Goal: Information Seeking & Learning: Learn about a topic

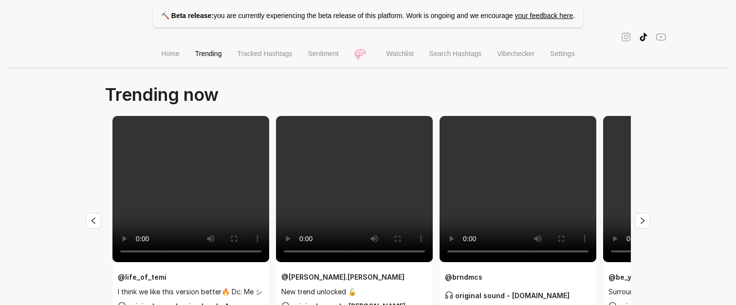
click at [167, 55] on span "Home" at bounding box center [170, 54] width 18 height 8
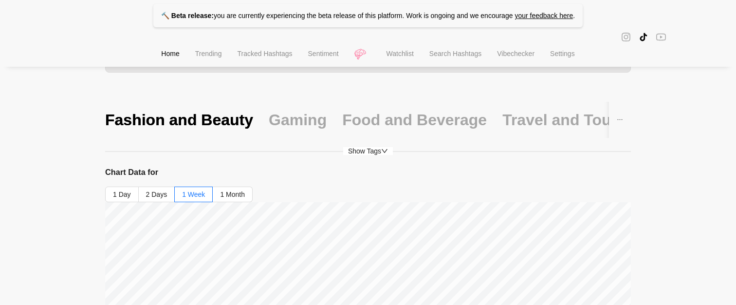
scroll to position [27, 0]
click at [293, 124] on div "Gaming" at bounding box center [298, 120] width 58 height 20
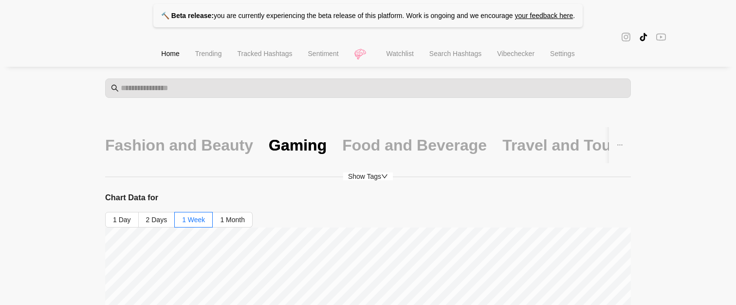
scroll to position [0, 0]
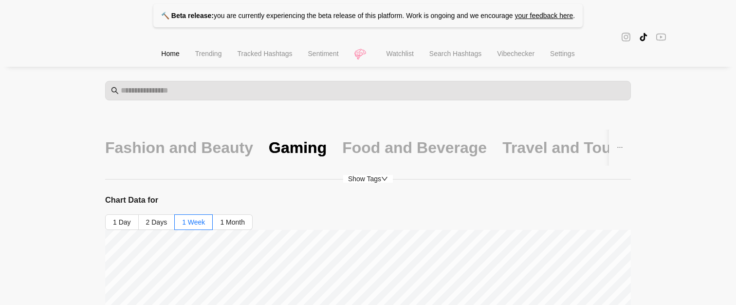
click at [401, 57] on span "Watchlist" at bounding box center [399, 54] width 27 height 8
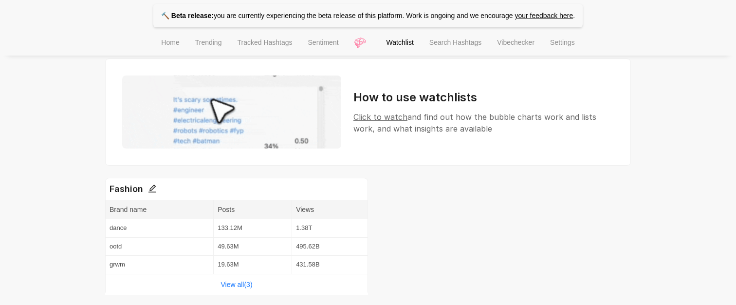
scroll to position [102, 0]
click at [231, 280] on link "View all( 3 )" at bounding box center [236, 283] width 32 height 8
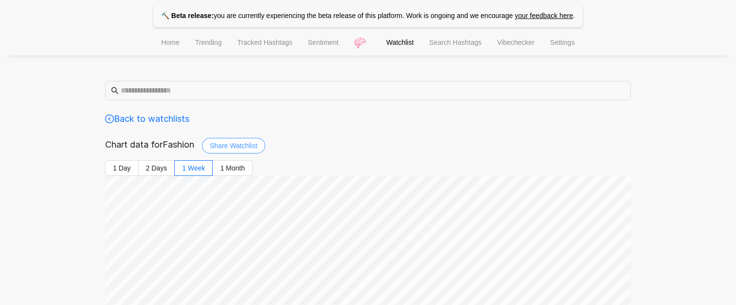
click at [235, 146] on span "Share Watchlist" at bounding box center [234, 145] width 48 height 11
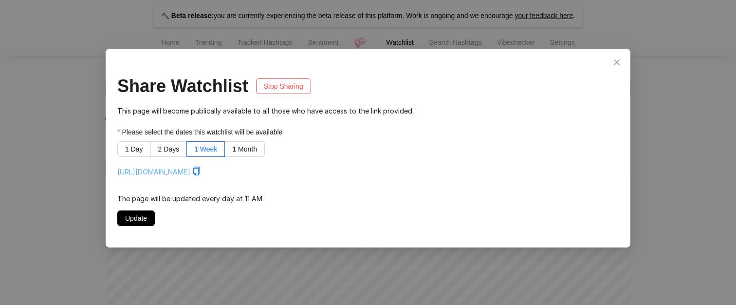
click at [190, 174] on link "https://bytesights.brainlabsdigital.com/watchlist-sharing?code=ywcdBuIwSU" at bounding box center [153, 171] width 73 height 8
click at [75, 104] on div "Share Watchlist Stop Sharing This page will become publically available to all …" at bounding box center [368, 152] width 736 height 305
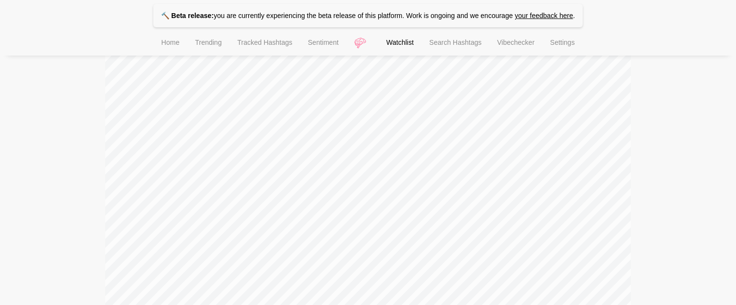
scroll to position [131, 0]
click at [453, 50] on li "Search Hashtags" at bounding box center [455, 43] width 68 height 25
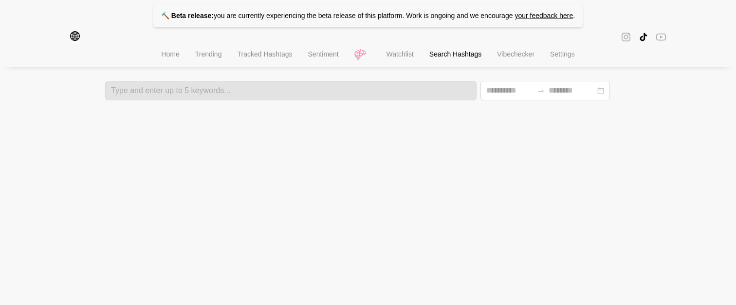
click at [574, 57] on span "Settings" at bounding box center [562, 54] width 25 height 8
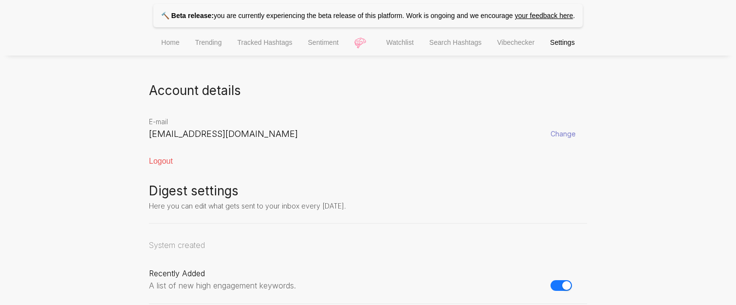
click at [257, 36] on li "Tracked Hashtags" at bounding box center [264, 43] width 71 height 25
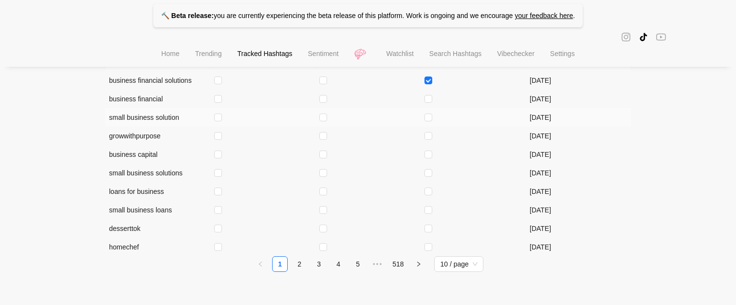
scroll to position [134, 0]
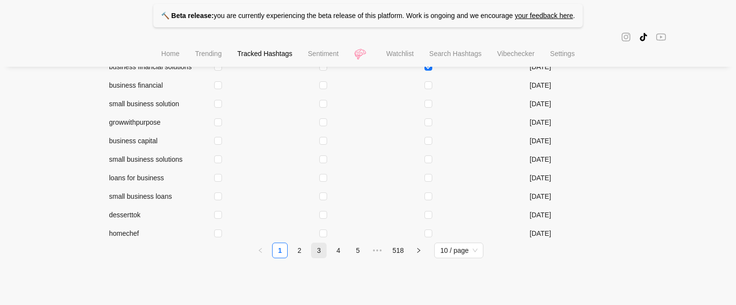
click at [321, 248] on link "3" at bounding box center [318, 250] width 15 height 15
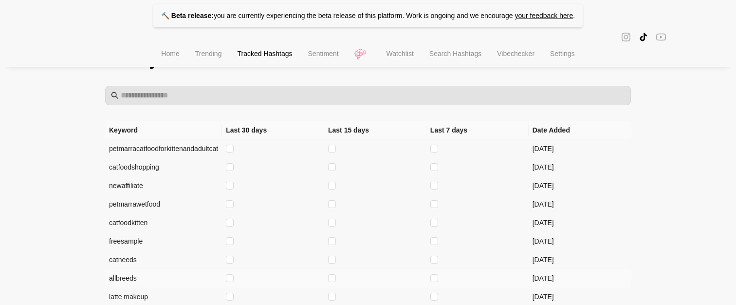
scroll to position [0, 0]
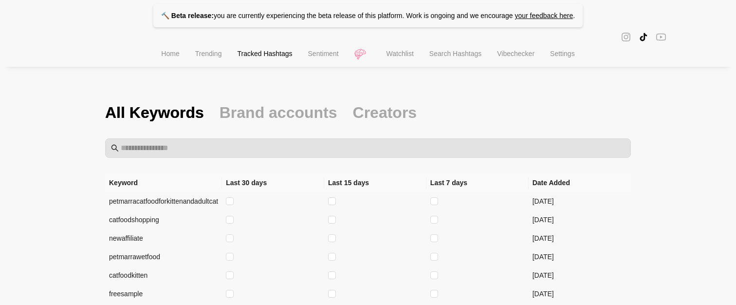
click at [470, 57] on span "Search Hashtags" at bounding box center [455, 54] width 52 height 8
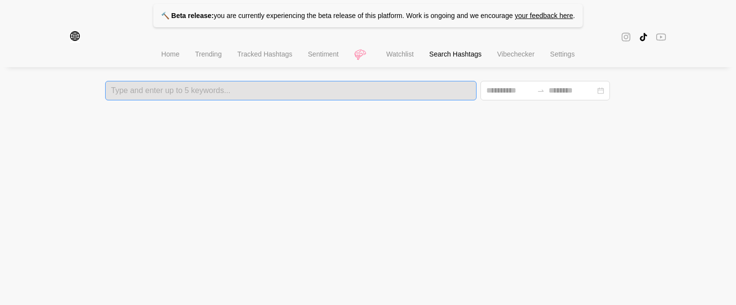
click at [310, 95] on div "Type and enter up to 5 keywords..." at bounding box center [290, 90] width 371 height 19
type input "*****"
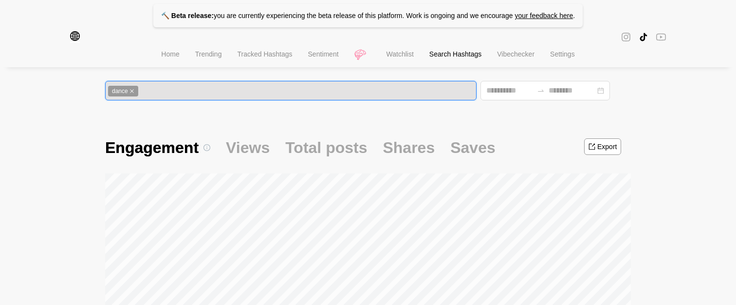
click at [78, 41] on icon "global" at bounding box center [75, 36] width 10 height 10
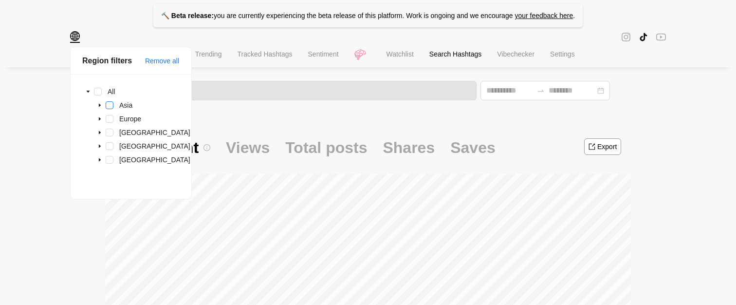
click at [110, 108] on span at bounding box center [110, 105] width 8 height 8
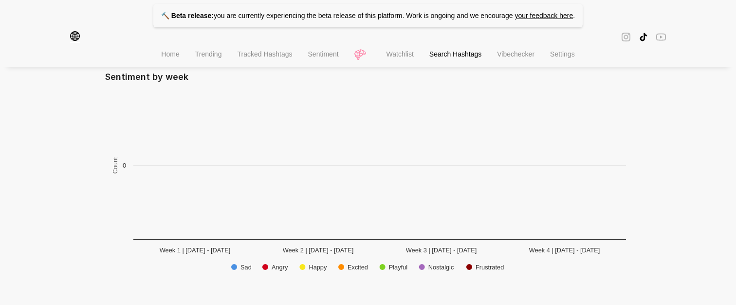
scroll to position [1118, 0]
click at [71, 40] on icon "global" at bounding box center [75, 36] width 10 height 10
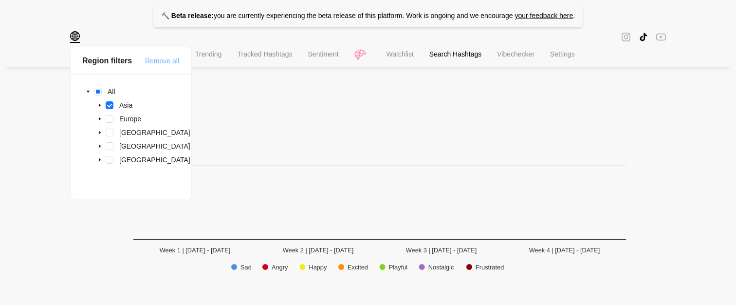
click at [164, 61] on span "Remove all" at bounding box center [162, 60] width 34 height 11
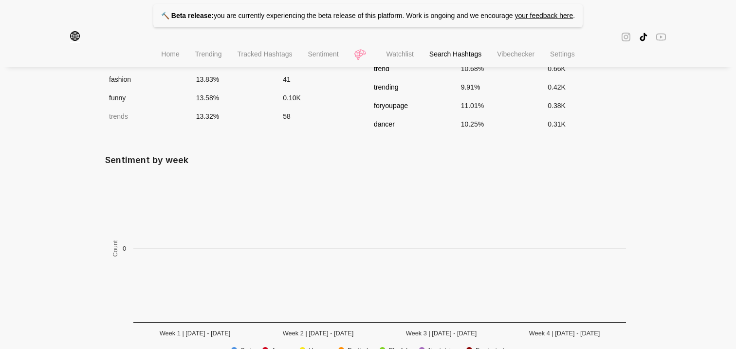
scroll to position [917, 0]
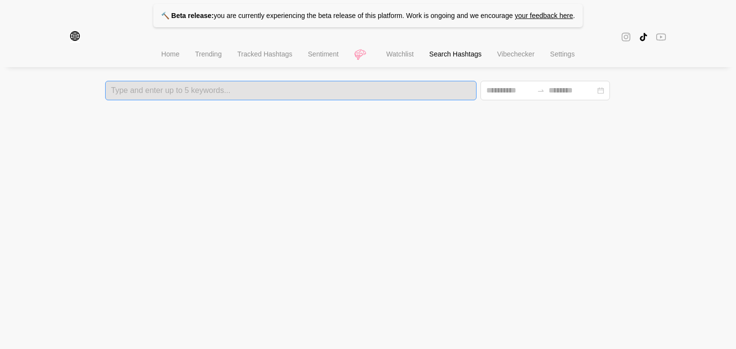
click at [214, 93] on div at bounding box center [290, 90] width 365 height 7
type input "*****"
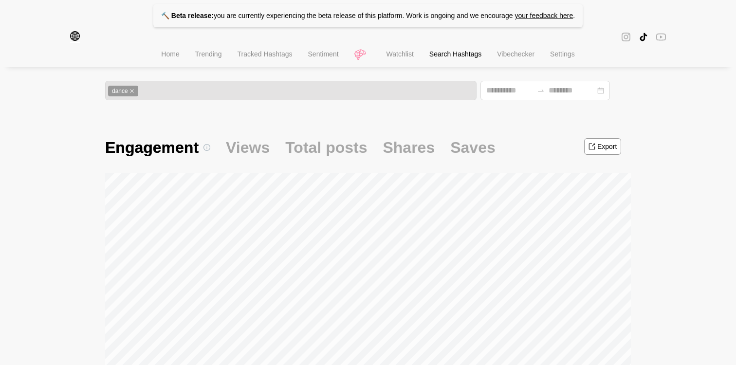
click at [198, 59] on li "Trending" at bounding box center [208, 55] width 42 height 25
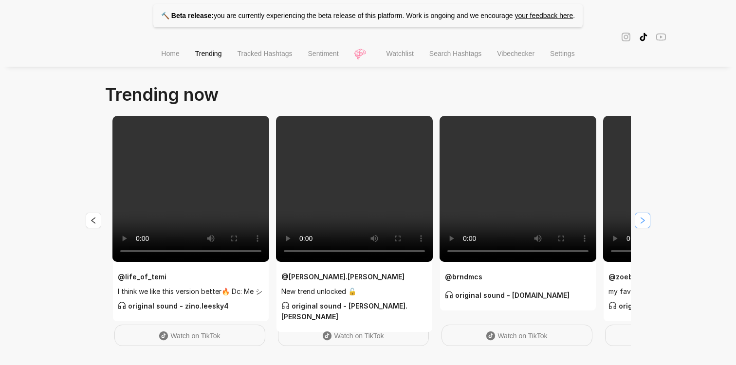
click at [646, 224] on icon "right" at bounding box center [642, 221] width 8 height 8
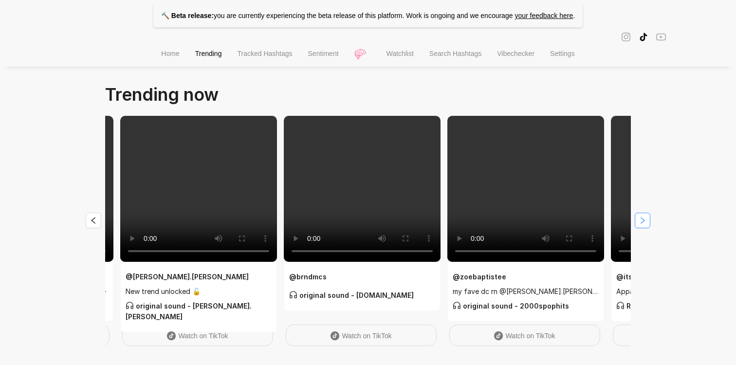
click at [646, 224] on icon "right" at bounding box center [642, 221] width 8 height 8
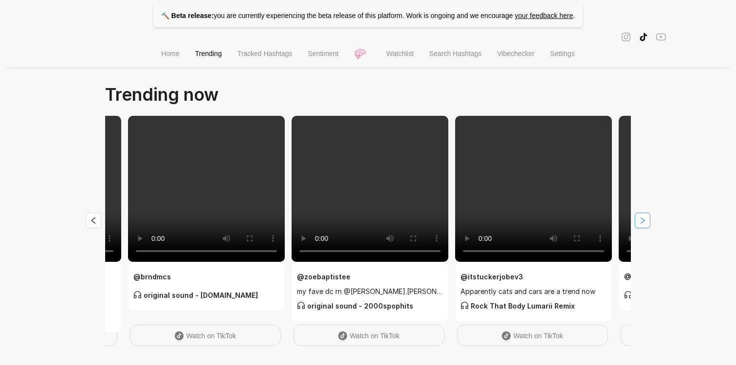
click at [646, 224] on icon "right" at bounding box center [642, 221] width 8 height 8
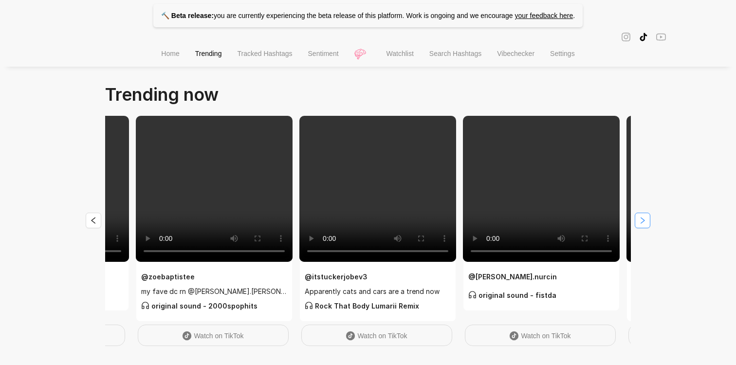
click at [646, 224] on icon "right" at bounding box center [642, 221] width 8 height 8
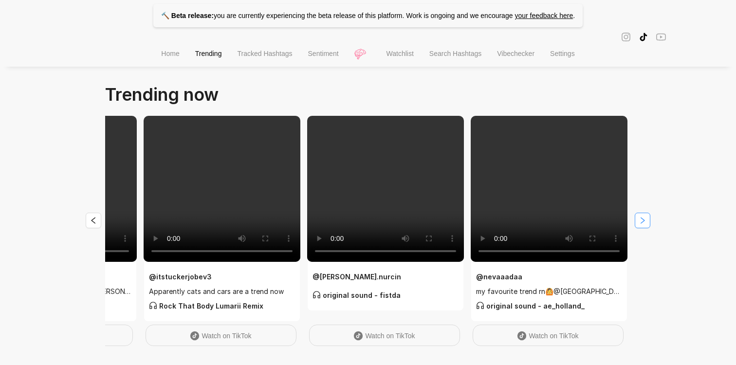
click at [646, 224] on icon "right" at bounding box center [642, 221] width 8 height 8
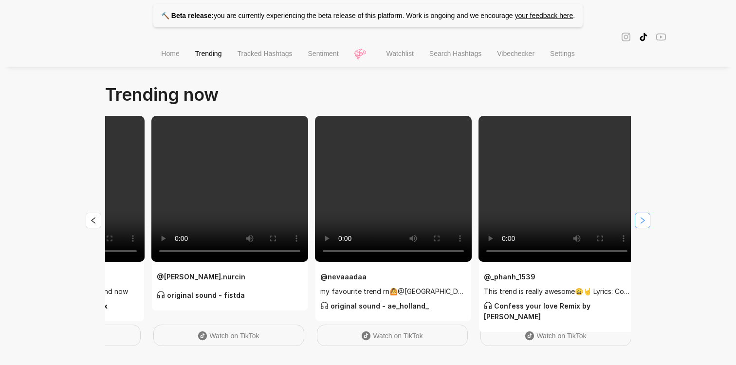
click at [646, 224] on icon "right" at bounding box center [642, 221] width 8 height 8
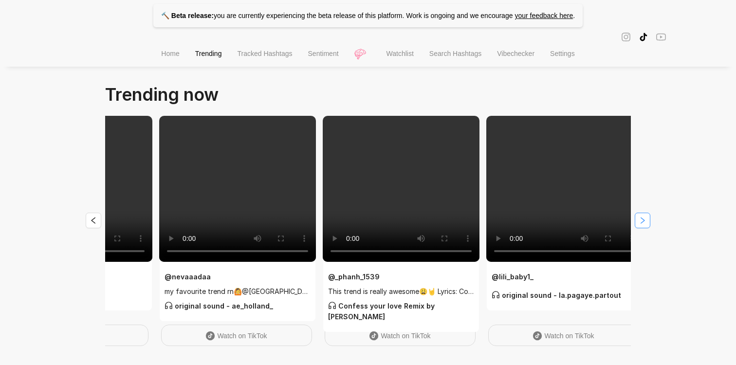
click at [646, 224] on icon "right" at bounding box center [642, 221] width 8 height 8
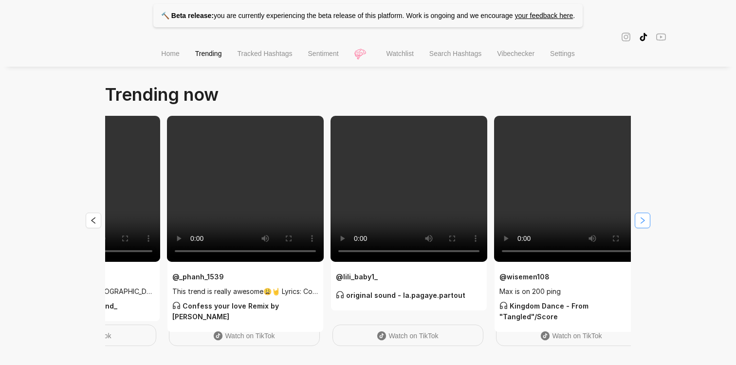
click at [646, 224] on icon "right" at bounding box center [642, 221] width 8 height 8
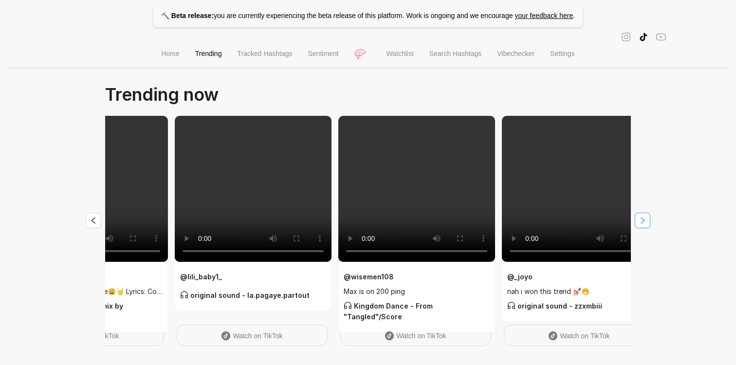
click at [646, 224] on icon "right" at bounding box center [642, 221] width 8 height 8
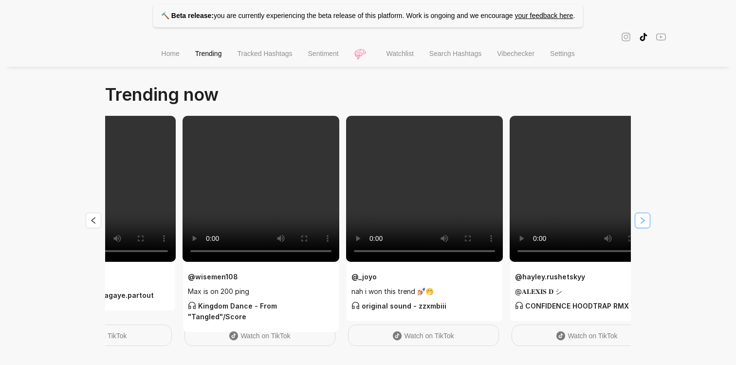
click at [646, 224] on icon "right" at bounding box center [642, 221] width 8 height 8
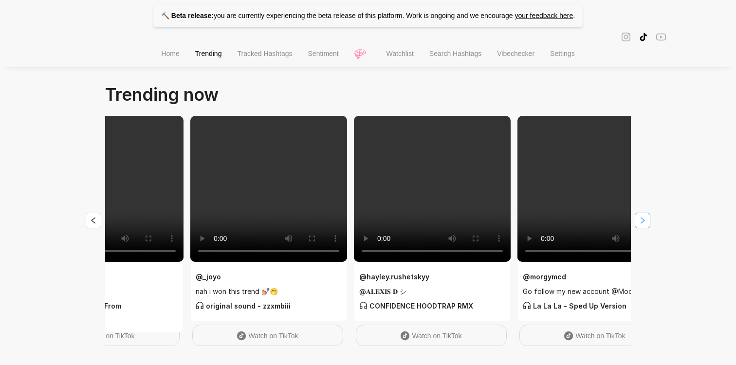
click at [646, 224] on icon "right" at bounding box center [642, 221] width 8 height 8
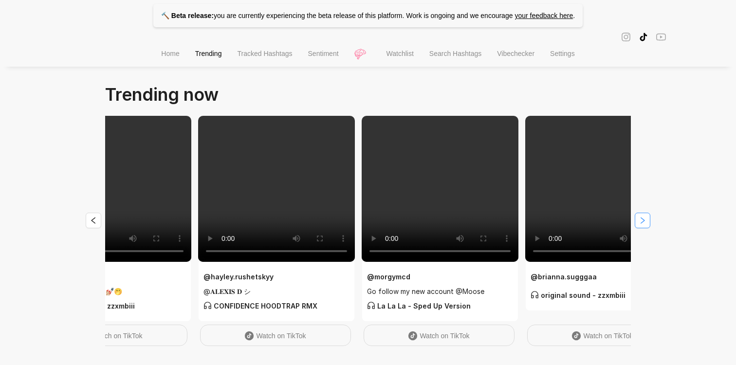
click at [646, 224] on icon "right" at bounding box center [642, 221] width 8 height 8
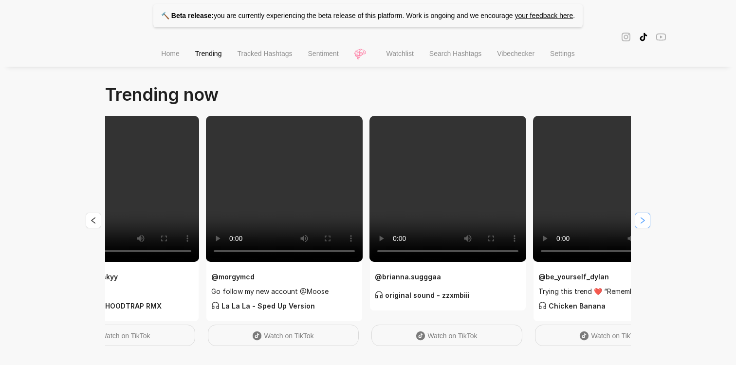
click at [646, 224] on icon "right" at bounding box center [642, 221] width 8 height 8
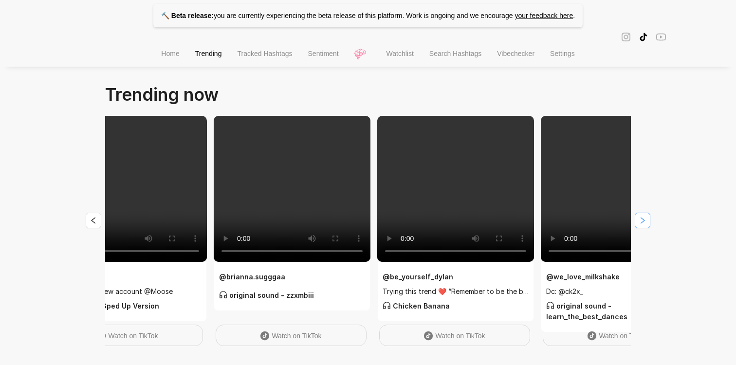
click at [646, 224] on icon "right" at bounding box center [642, 221] width 8 height 8
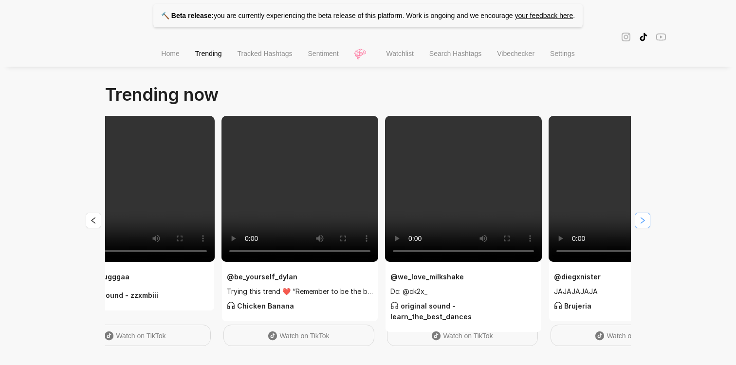
click at [646, 224] on icon "right" at bounding box center [642, 221] width 8 height 8
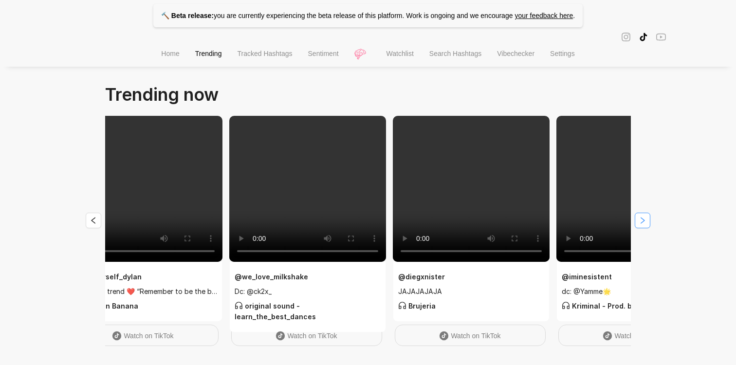
click at [646, 224] on icon "right" at bounding box center [642, 221] width 8 height 8
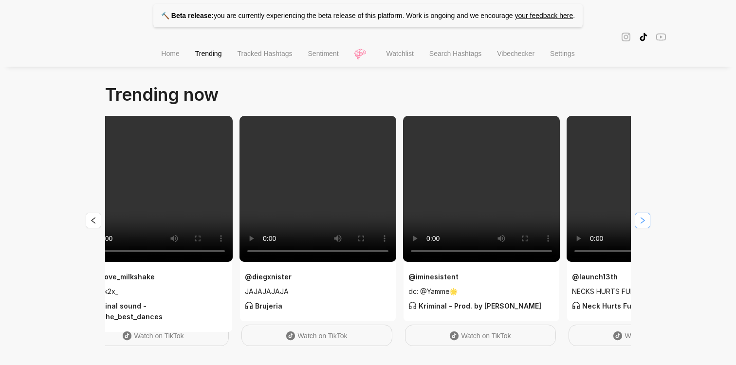
scroll to position [0, 2492]
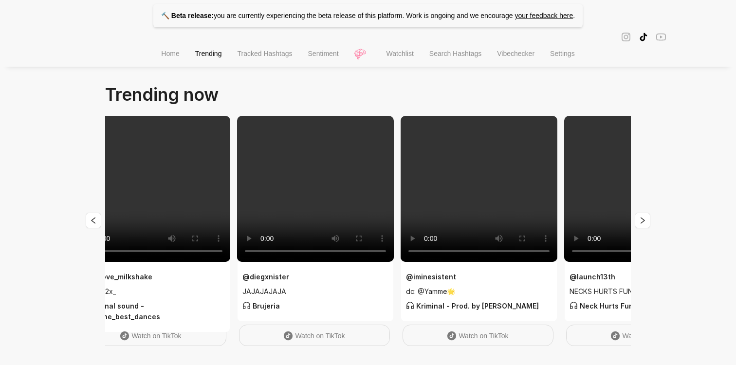
click at [162, 54] on span "Home" at bounding box center [170, 54] width 18 height 8
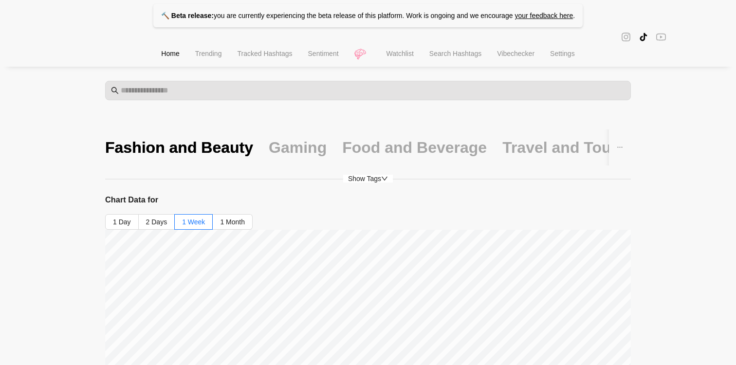
click at [381, 180] on span "Show Tags" at bounding box center [368, 179] width 50 height 8
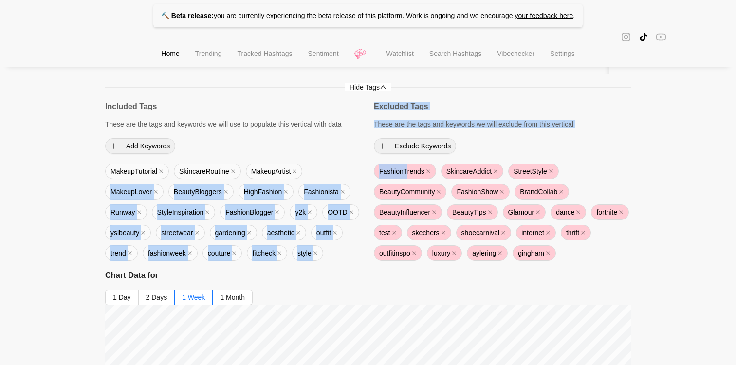
drag, startPoint x: 406, startPoint y: 171, endPoint x: 319, endPoint y: 168, distance: 87.2
click at [319, 168] on div "Included Tags These are the tags and keywords we will use to populate this vert…" at bounding box center [367, 181] width 537 height 159
click at [339, 162] on div "Included Tags These are the tags and keywords we will use to populate this vert…" at bounding box center [233, 181] width 269 height 159
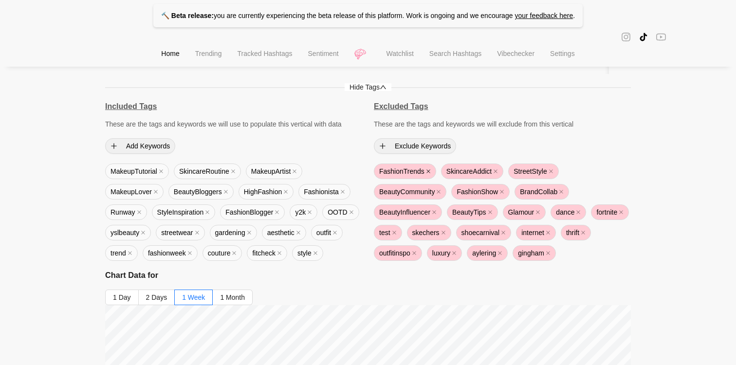
click at [430, 171] on icon "close" at bounding box center [428, 171] width 5 height 5
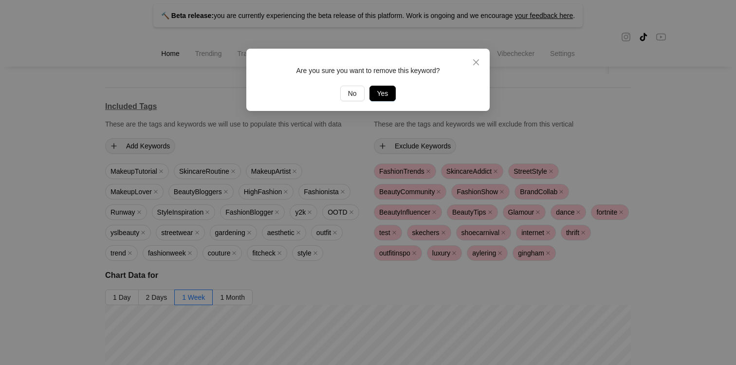
click at [377, 95] on button "Yes" at bounding box center [382, 94] width 27 height 16
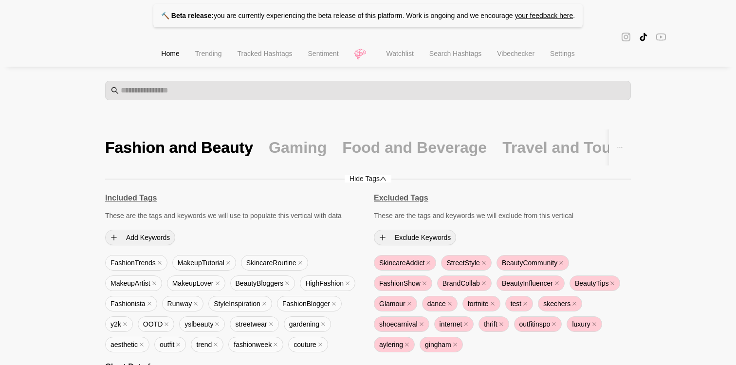
click at [112, 199] on div "Included Tags" at bounding box center [233, 198] width 257 height 8
click at [159, 263] on icon "close" at bounding box center [159, 262] width 5 height 5
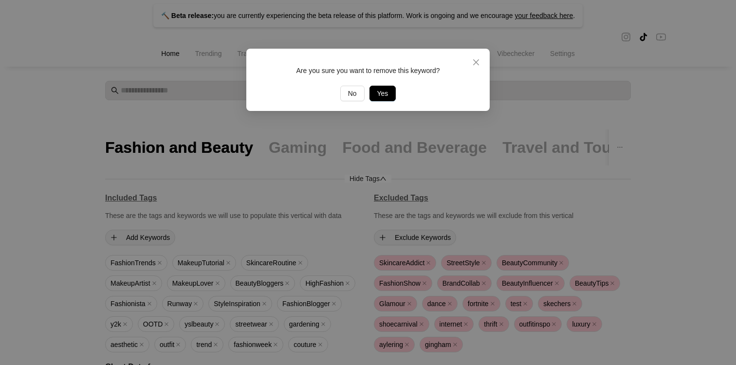
click at [376, 90] on button "Yes" at bounding box center [382, 94] width 27 height 16
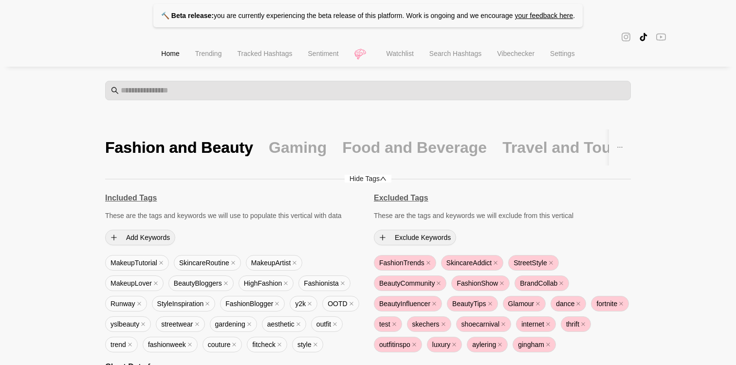
click at [368, 179] on span "Hide Tags" at bounding box center [368, 179] width 47 height 8
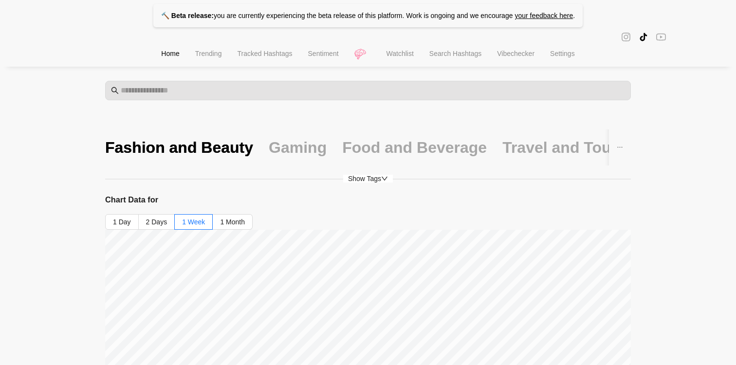
click at [321, 57] on span "Sentiment" at bounding box center [323, 54] width 31 height 8
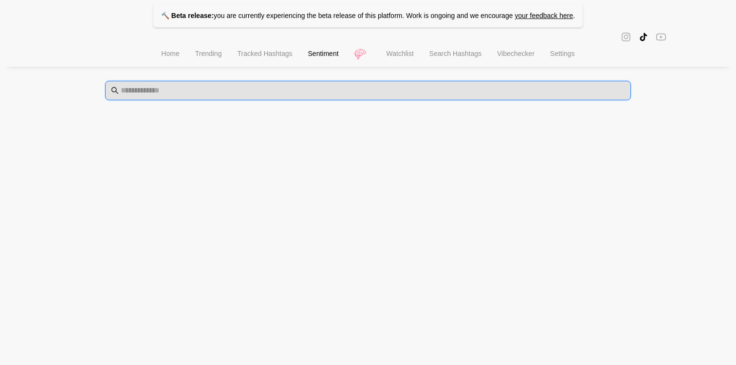
click at [230, 86] on input "text" at bounding box center [373, 91] width 504 height 12
paste input "**********"
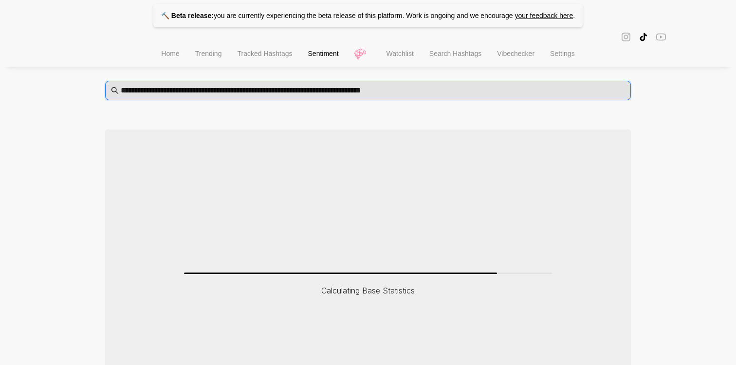
type input "**********"
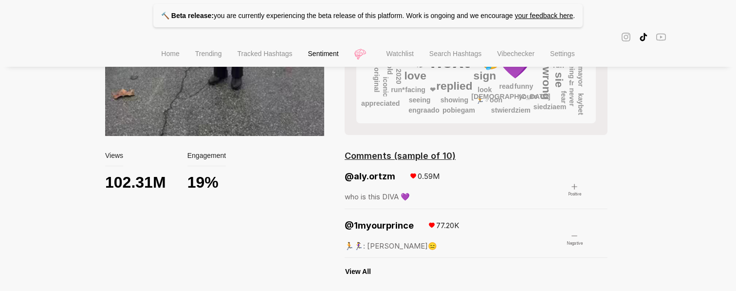
scroll to position [332, 0]
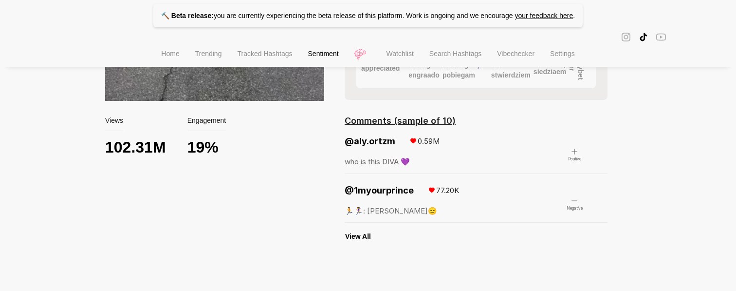
click at [356, 236] on span "View All" at bounding box center [358, 236] width 26 height 11
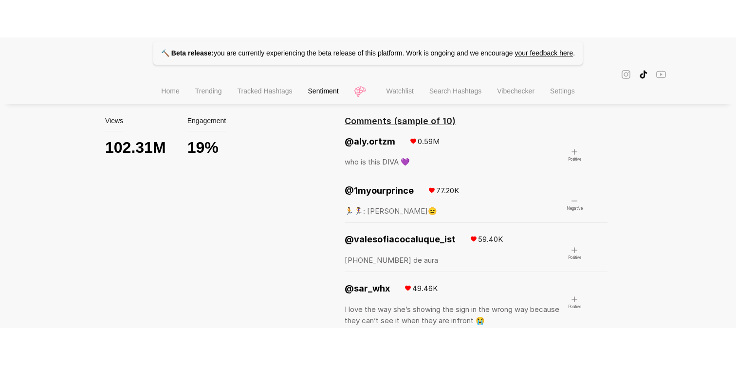
scroll to position [0, 0]
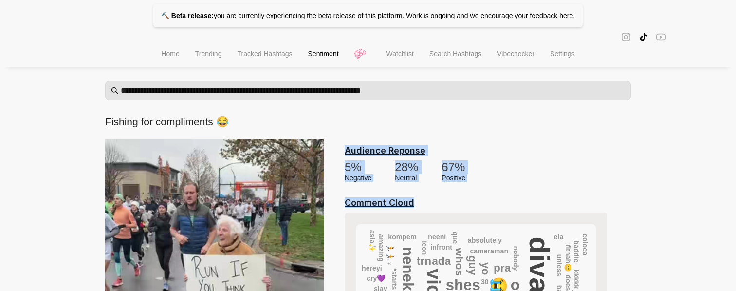
drag, startPoint x: 344, startPoint y: 152, endPoint x: 416, endPoint y: 198, distance: 85.6
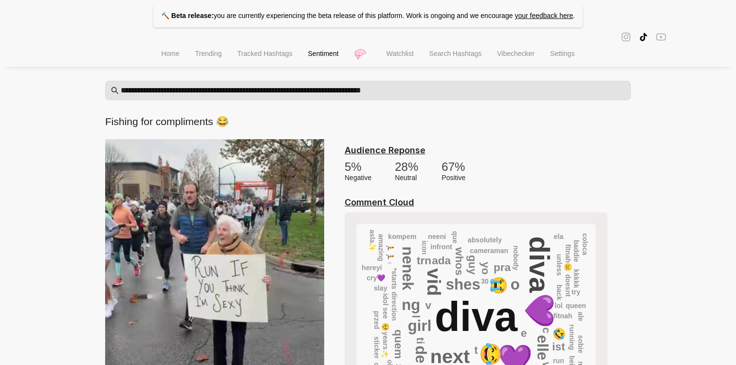
click at [463, 55] on span "Search Hashtags" at bounding box center [455, 54] width 52 height 8
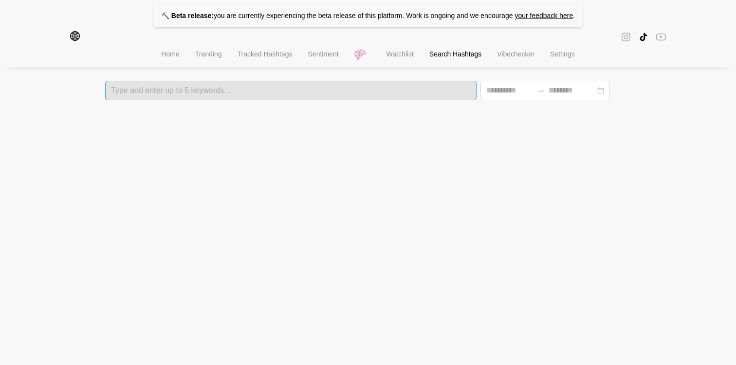
click at [213, 94] on div at bounding box center [290, 90] width 365 height 7
type input "****"
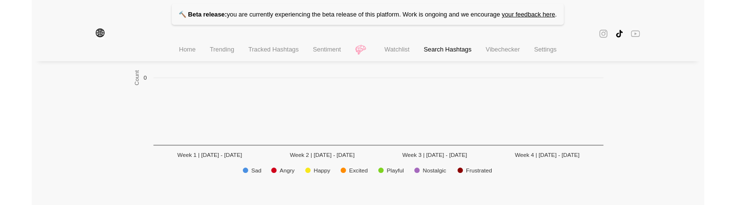
scroll to position [1077, 0]
